Goal: Transaction & Acquisition: Purchase product/service

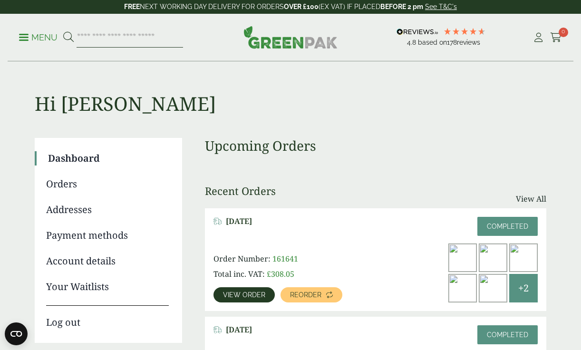
click at [135, 40] on input "search" at bounding box center [130, 38] width 106 height 20
click at [46, 38] on p "Menu" at bounding box center [38, 37] width 39 height 11
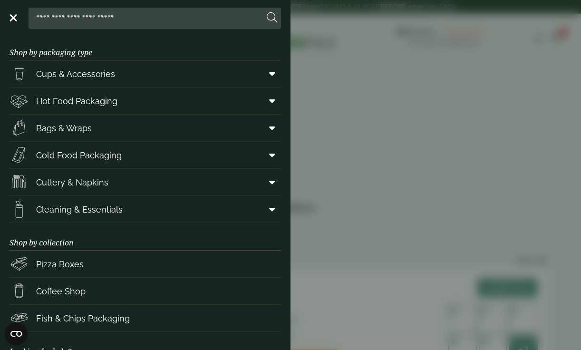
click at [361, 105] on aside "Close Shop by packaging type Cups & Accessories Hot Drink Paper Cups Smoothie C…" at bounding box center [290, 175] width 581 height 350
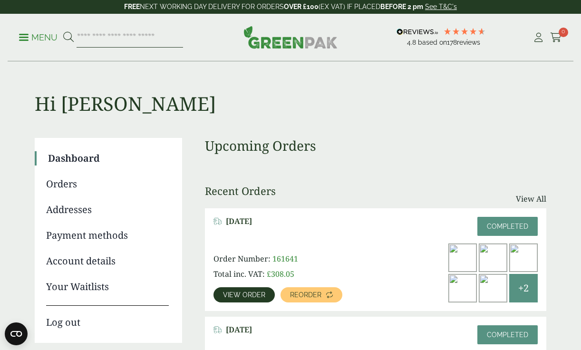
click at [106, 41] on input "search" at bounding box center [130, 38] width 106 height 20
click at [233, 295] on span "View order" at bounding box center [244, 294] width 42 height 7
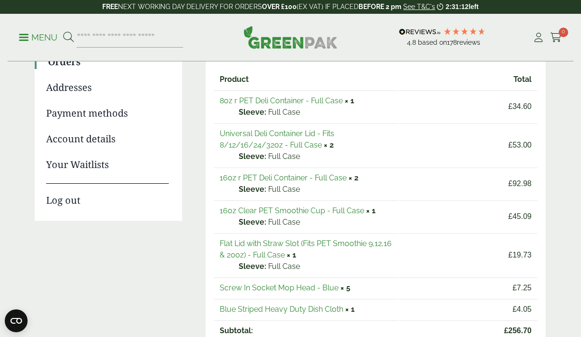
scroll to position [124, 0]
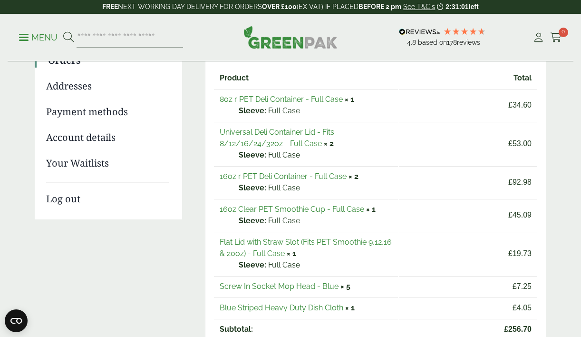
click at [309, 100] on link "8oz r PET Deli Container - Full Case" at bounding box center [281, 99] width 123 height 9
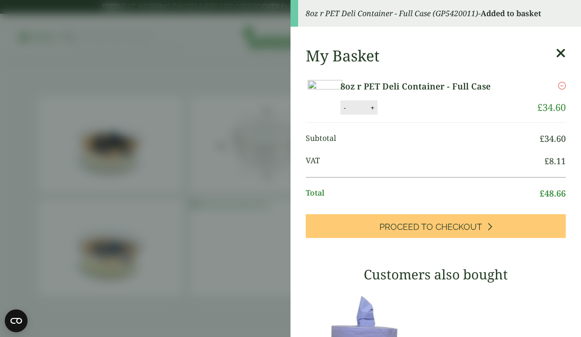
click at [231, 210] on aside "8oz r PET Deli Container - Full Case (GP5420011) - Added to basket My Basket 8o…" at bounding box center [290, 168] width 581 height 337
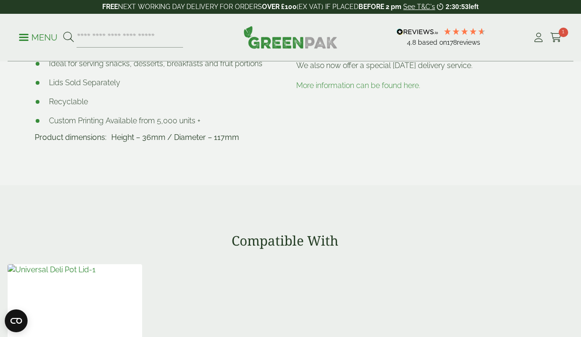
scroll to position [584, 0]
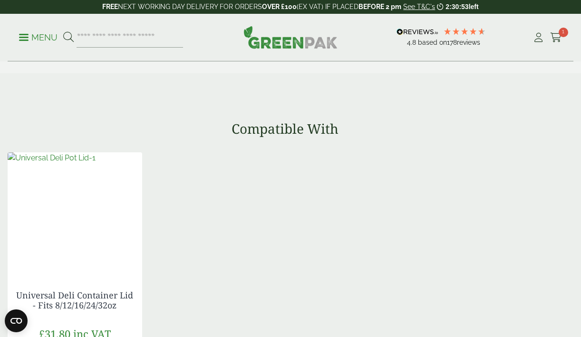
click at [85, 164] on img at bounding box center [52, 157] width 88 height 11
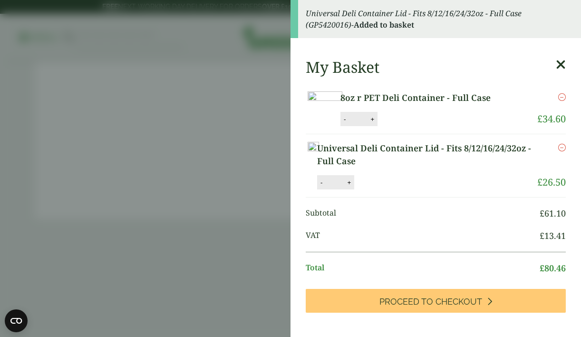
click at [208, 204] on aside "Universal Deli Container Lid - Fits 8/12/16/24/32oz - Full Case (GP5420016) - A…" at bounding box center [290, 168] width 581 height 337
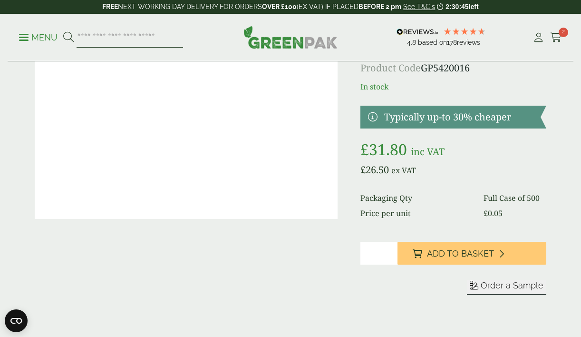
click at [133, 43] on input "search" at bounding box center [130, 38] width 106 height 20
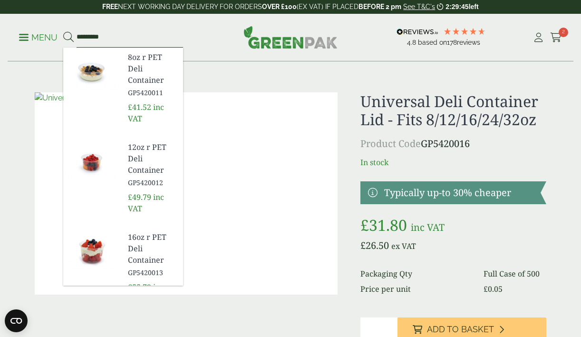
type input "*********"
click at [143, 241] on span "16oz r PET Deli Container" at bounding box center [152, 248] width 48 height 34
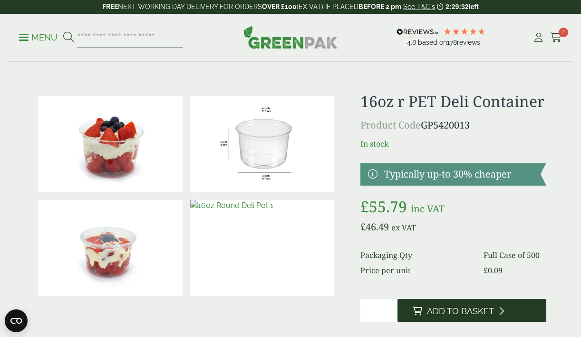
click at [502, 306] on icon at bounding box center [501, 310] width 5 height 9
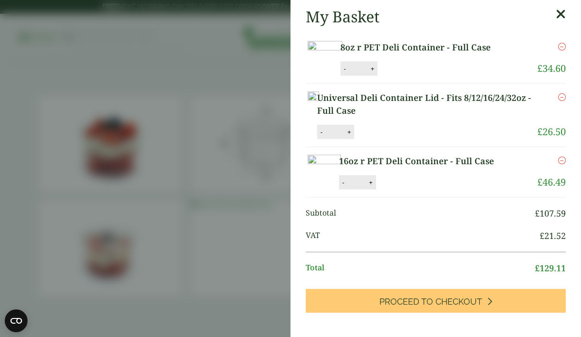
click at [263, 150] on aside "My Basket 8oz r PET Deli Container - Full Case 8oz r PET Deli Container - Full …" at bounding box center [290, 168] width 581 height 337
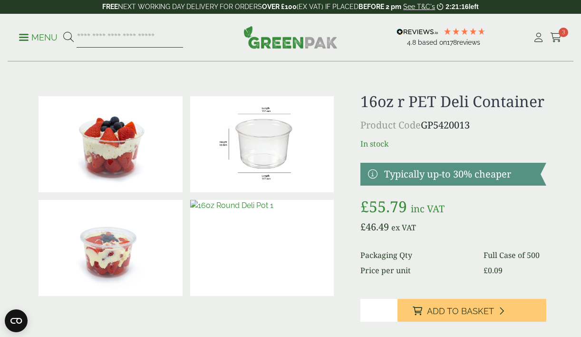
click at [139, 40] on input "search" at bounding box center [130, 38] width 106 height 20
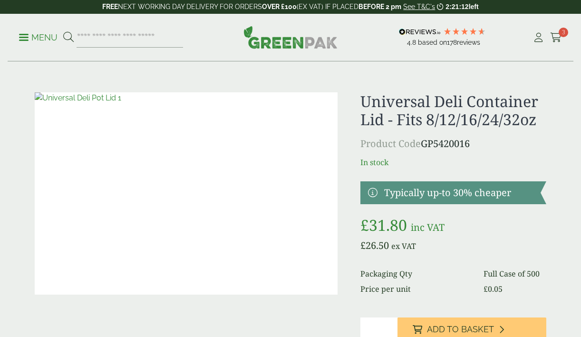
click at [114, 37] on input "search" at bounding box center [130, 38] width 106 height 20
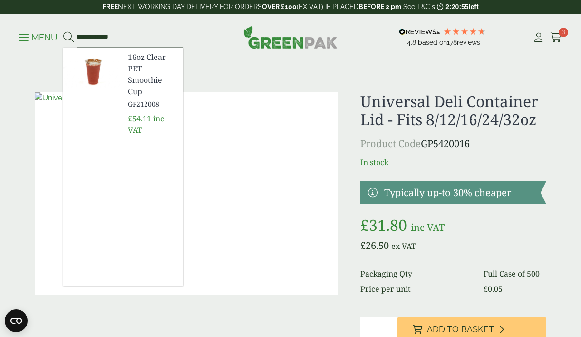
type input "**********"
click at [144, 68] on span "16oz Clear PET Smoothie Cup" at bounding box center [152, 74] width 48 height 46
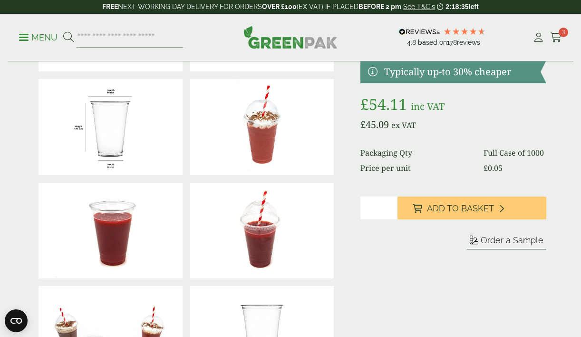
scroll to position [144, 0]
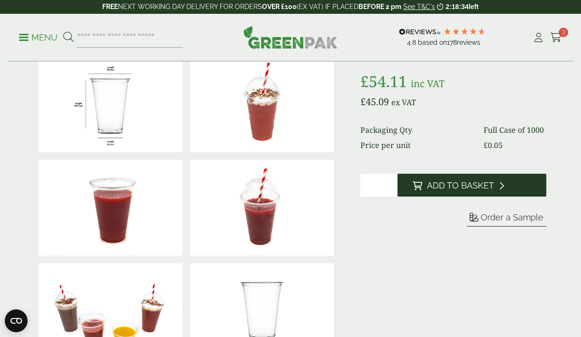
click at [435, 182] on span "Add to Basket" at bounding box center [460, 185] width 67 height 10
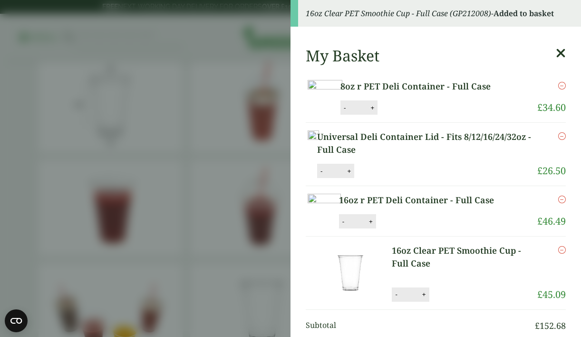
click at [259, 218] on aside "16oz Clear PET Smoothie Cup - Full Case (GP212008) - Added to basket My Basket …" at bounding box center [290, 168] width 581 height 337
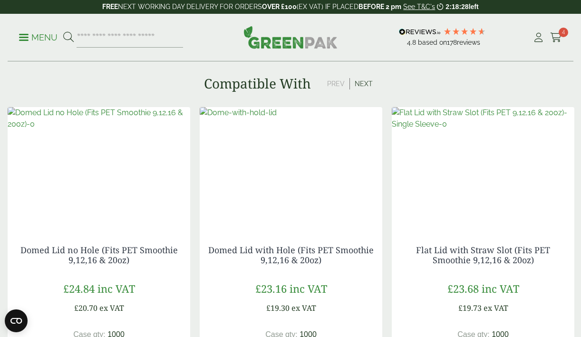
scroll to position [836, 0]
click at [488, 155] on img at bounding box center [483, 166] width 183 height 119
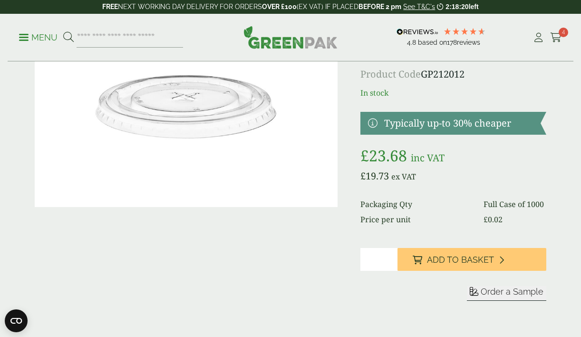
scroll to position [86, 0]
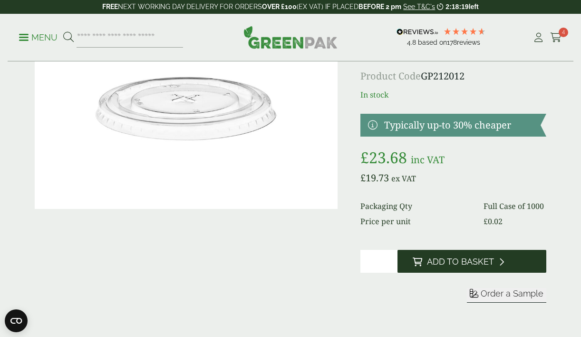
click at [444, 267] on button "Add to Basket" at bounding box center [471, 261] width 149 height 23
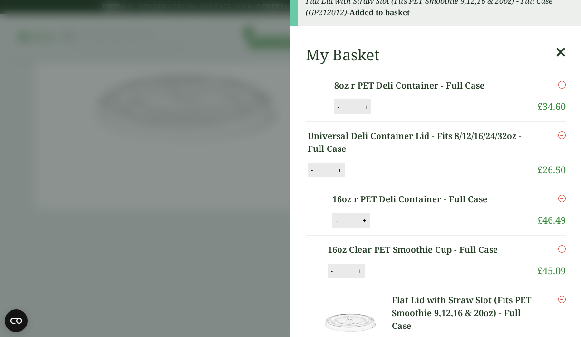
scroll to position [13, 0]
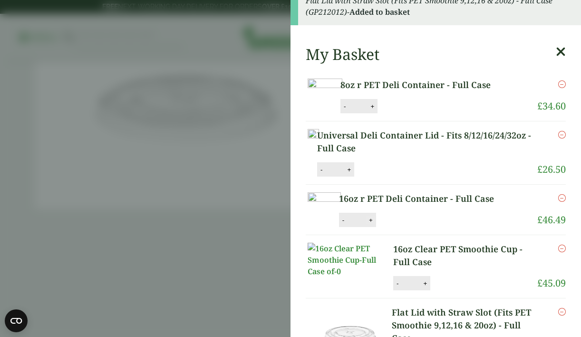
click at [376, 224] on button "+" at bounding box center [371, 220] width 10 height 8
type input "*"
click at [354, 174] on button "+" at bounding box center [349, 169] width 10 height 8
type input "*"
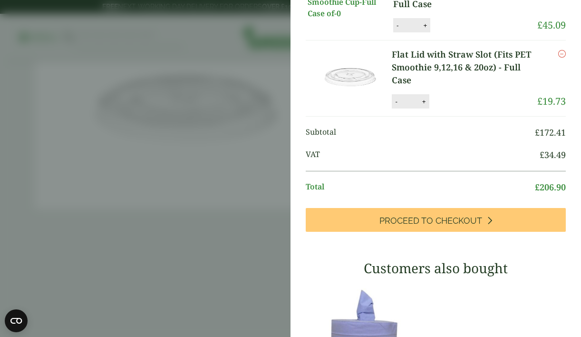
scroll to position [0, 0]
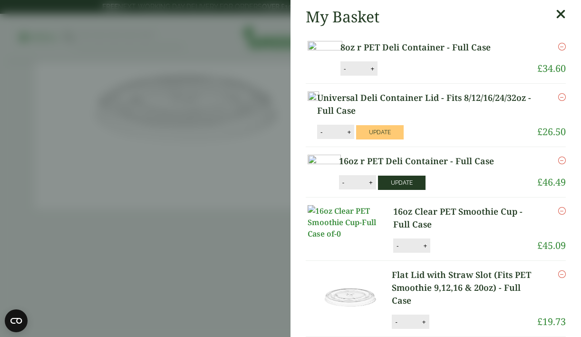
click at [425, 190] on button "Update" at bounding box center [402, 182] width 48 height 14
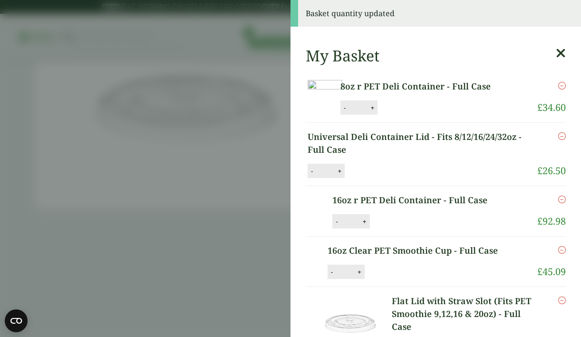
scroll to position [80, 0]
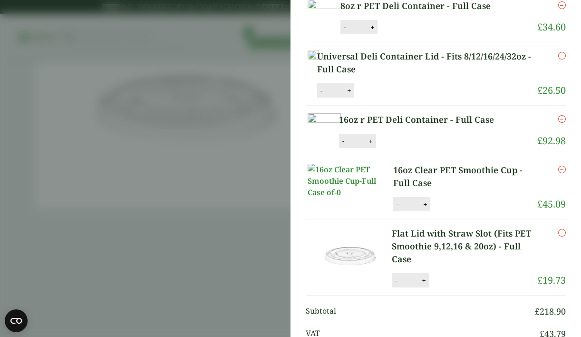
click at [354, 95] on button "+" at bounding box center [349, 91] width 10 height 8
type input "*"
click at [404, 98] on button "Update" at bounding box center [380, 91] width 48 height 14
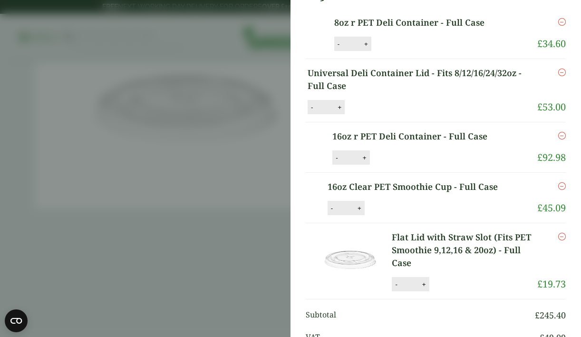
scroll to position [0, 0]
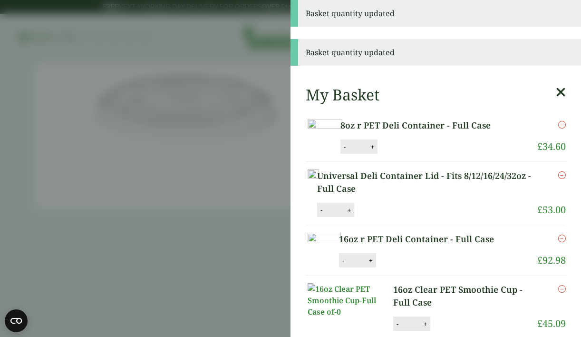
click at [203, 235] on aside "Basket quantity updated Basket quantity updated My Basket 8oz r PET Deli Contai…" at bounding box center [290, 168] width 581 height 337
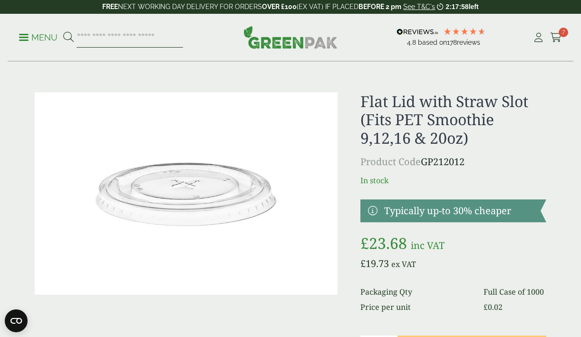
click at [114, 41] on input "search" at bounding box center [130, 38] width 106 height 20
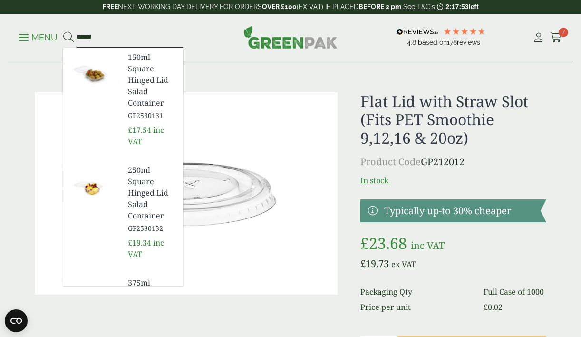
type input "******"
click at [135, 194] on span "250ml Square Hinged Lid Salad Container" at bounding box center [152, 192] width 48 height 57
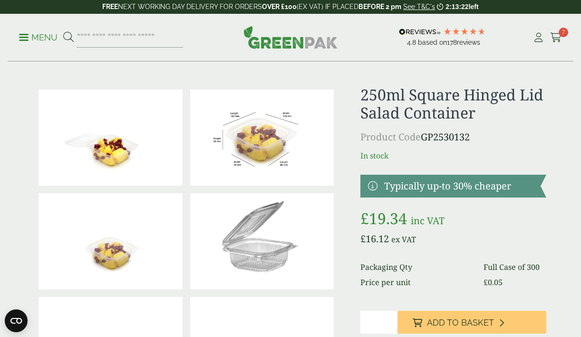
scroll to position [8, 0]
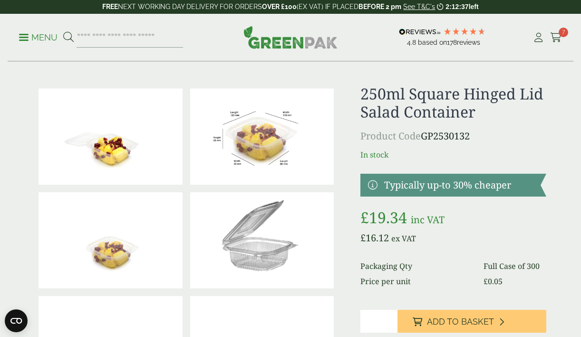
click at [32, 37] on p "Menu" at bounding box center [38, 37] width 39 height 11
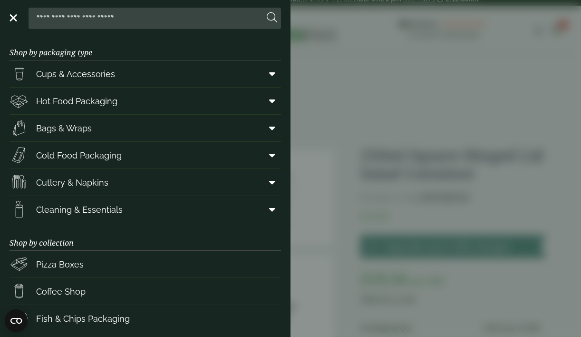
scroll to position [114, 0]
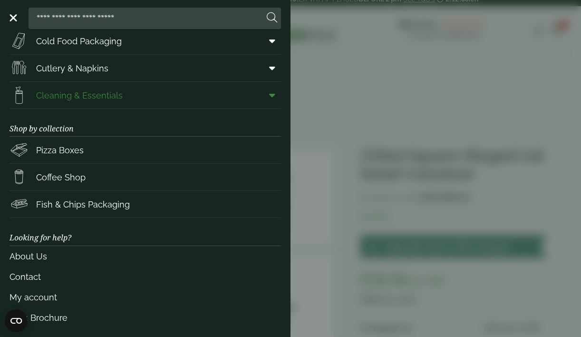
click at [77, 95] on span "Cleaning & Essentials" at bounding box center [79, 95] width 87 height 13
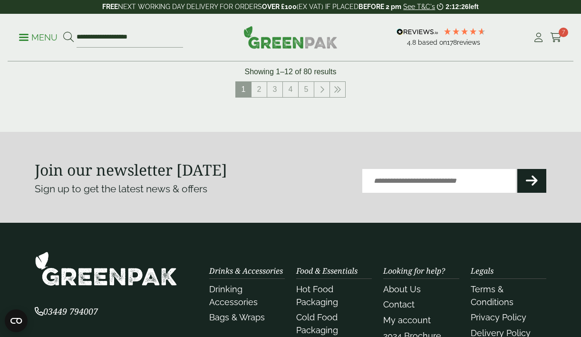
scroll to position [1174, 0]
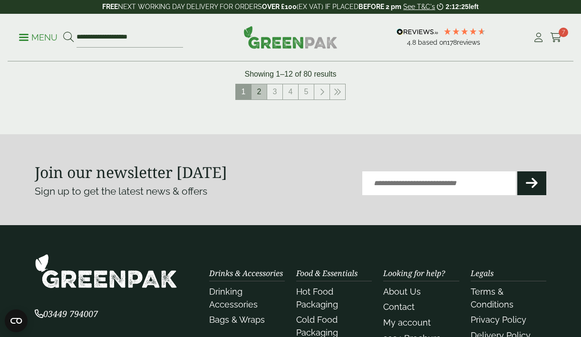
click at [259, 89] on link "2" at bounding box center [258, 91] width 15 height 15
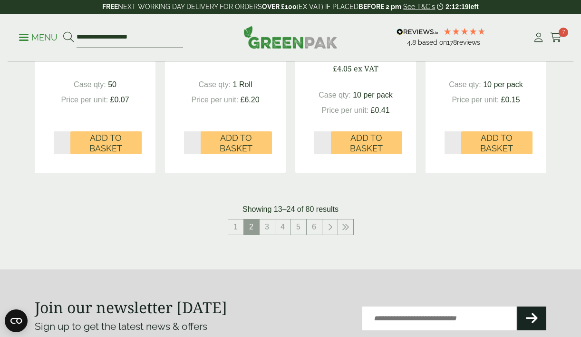
scroll to position [1028, 0]
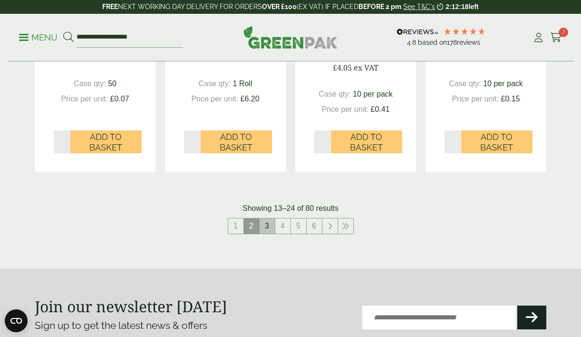
click at [264, 221] on link "3" at bounding box center [267, 225] width 15 height 15
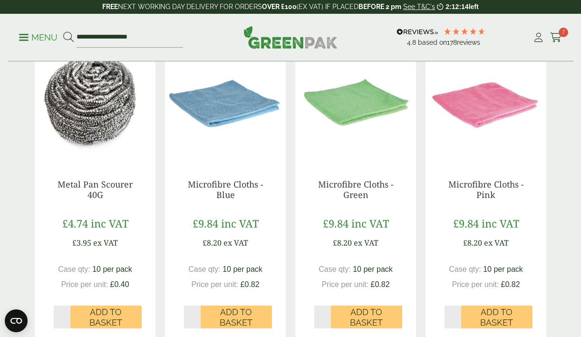
scroll to position [864, 0]
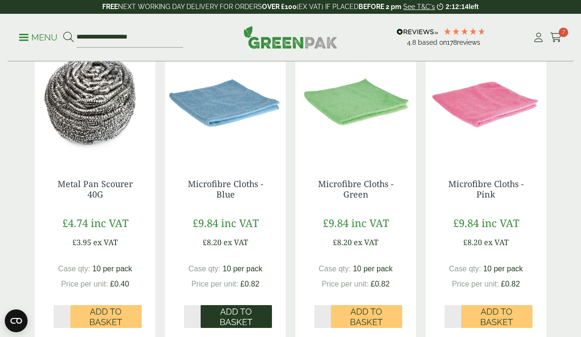
click at [234, 314] on span "Add to Basket" at bounding box center [236, 316] width 58 height 20
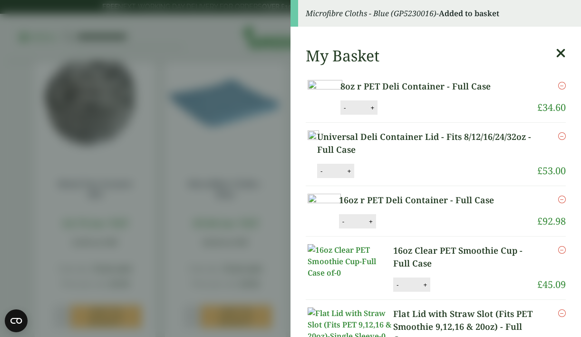
click at [227, 252] on aside "Microfibre Cloths - Blue (GP5230016) - Added to basket My Basket 8oz r PET Deli…" at bounding box center [290, 168] width 581 height 337
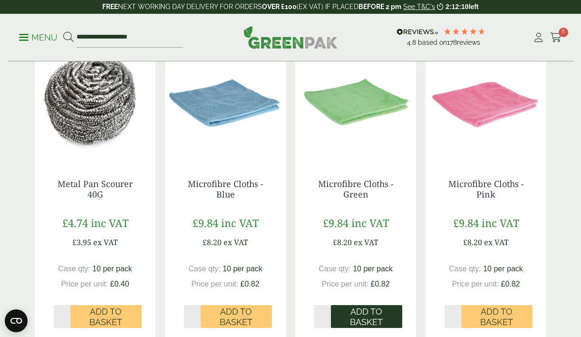
click at [367, 311] on span "Add to Basket" at bounding box center [366, 316] width 58 height 20
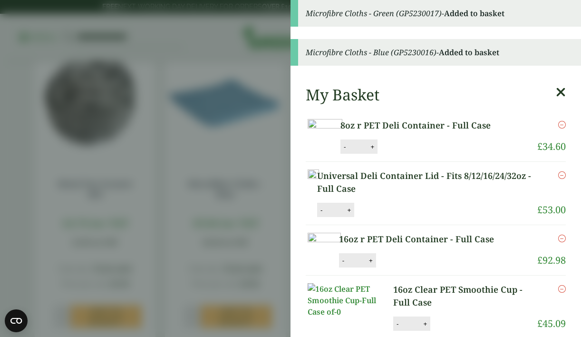
click at [231, 266] on aside "Microfibre Cloths - Green (GP5230017) - Added to basket Microfibre Cloths - Blu…" at bounding box center [290, 168] width 581 height 337
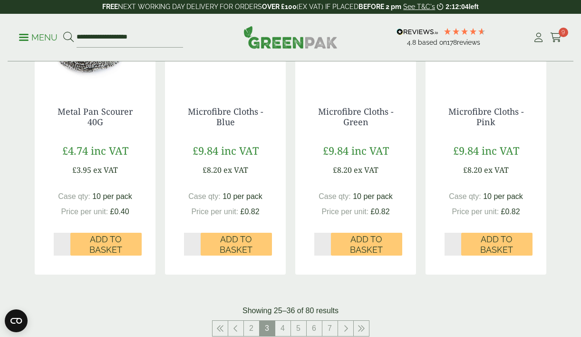
scroll to position [935, 0]
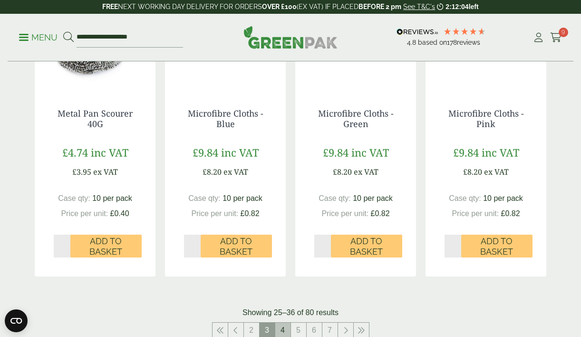
click at [283, 323] on link "4" at bounding box center [282, 329] width 15 height 15
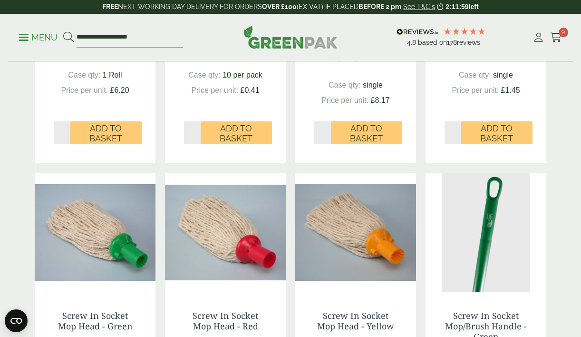
scroll to position [788, 0]
